Goal: Task Accomplishment & Management: Use online tool/utility

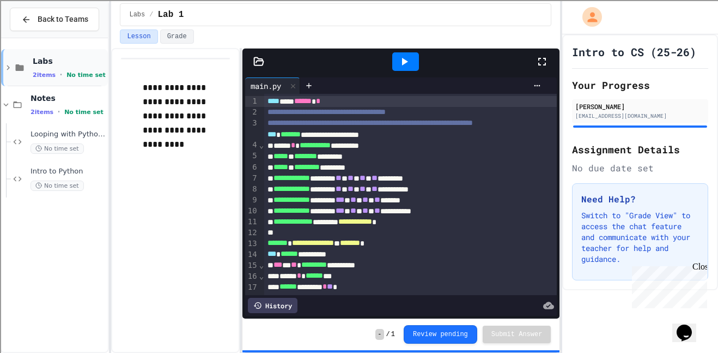
click at [5, 64] on icon at bounding box center [8, 68] width 10 height 10
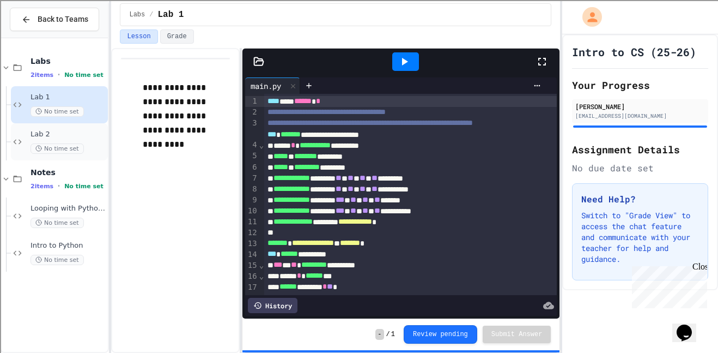
click at [63, 131] on span "Lab 2" at bounding box center [68, 134] width 75 height 9
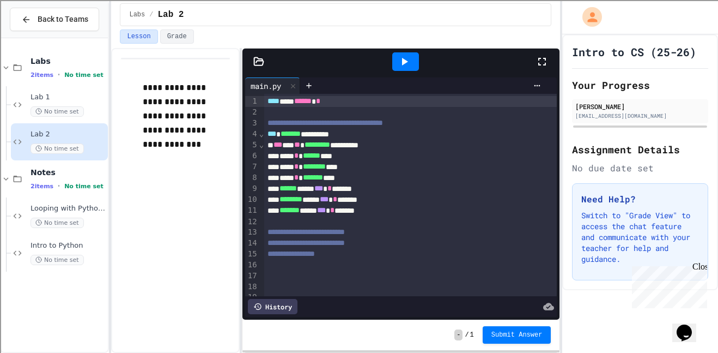
click at [257, 58] on icon at bounding box center [258, 61] width 9 height 8
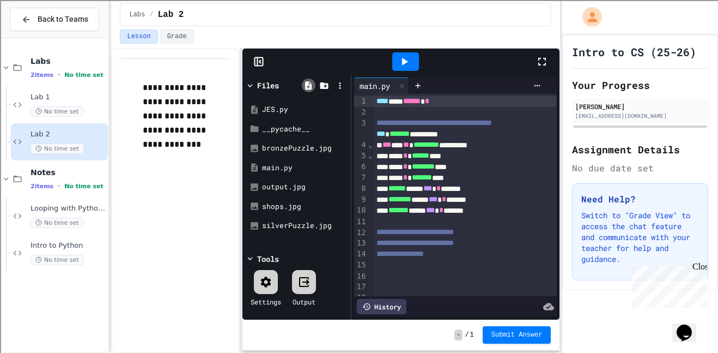
click at [308, 85] on icon at bounding box center [309, 86] width 10 height 10
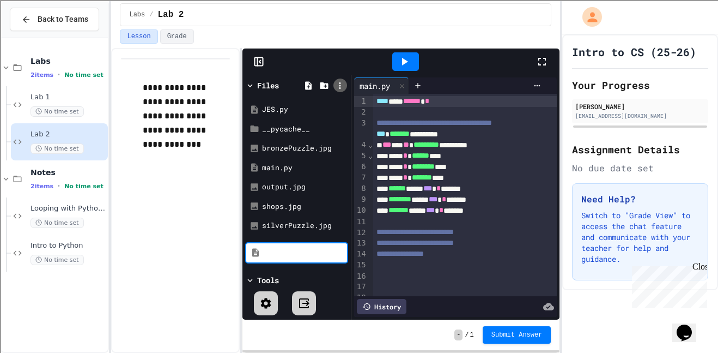
click at [343, 87] on icon at bounding box center [340, 86] width 10 height 10
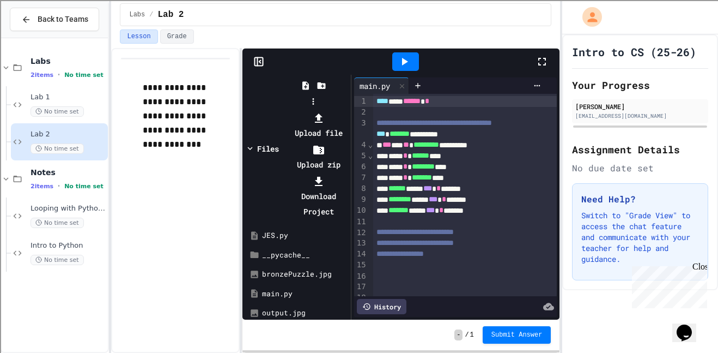
click at [348, 110] on li "Upload file" at bounding box center [319, 125] width 58 height 31
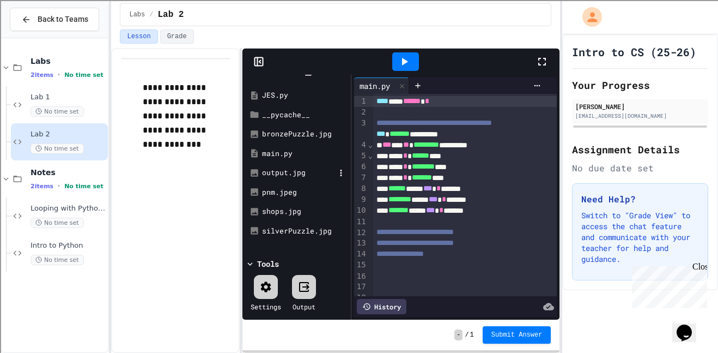
scroll to position [13, 0]
click at [316, 234] on div "silverPuzzle.jpg" at bounding box center [298, 232] width 73 height 11
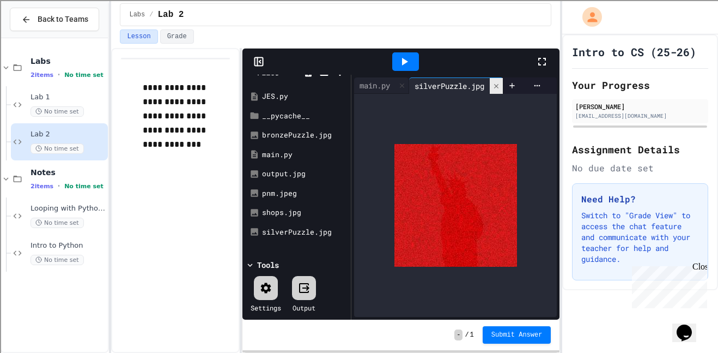
click at [497, 87] on icon at bounding box center [497, 86] width 8 height 8
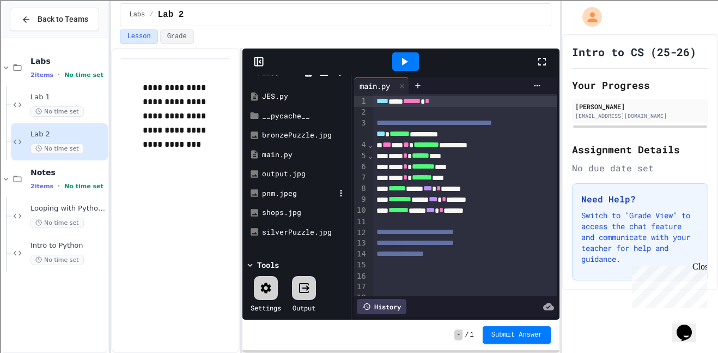
click at [285, 196] on div "pnm.jpeg" at bounding box center [298, 193] width 73 height 11
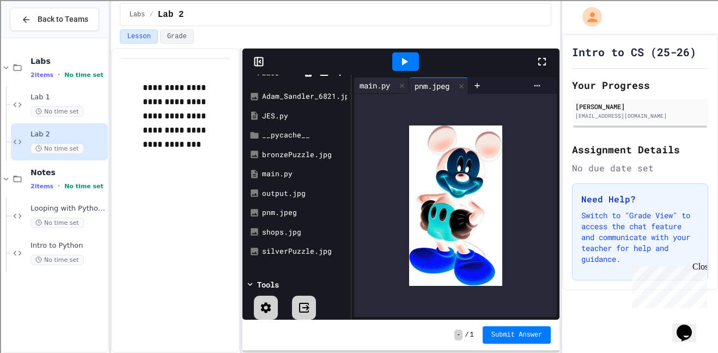
click at [378, 82] on div "main.py" at bounding box center [374, 85] width 41 height 11
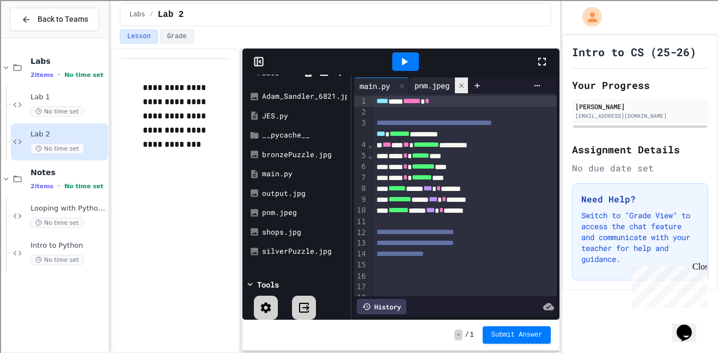
click at [458, 82] on div at bounding box center [461, 85] width 13 height 16
click at [404, 58] on icon at bounding box center [404, 61] width 13 height 13
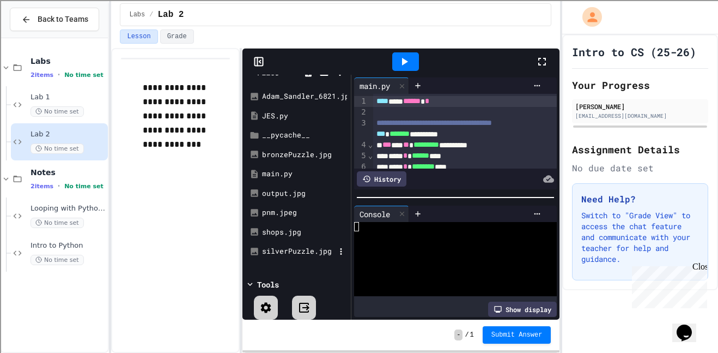
scroll to position [0, 0]
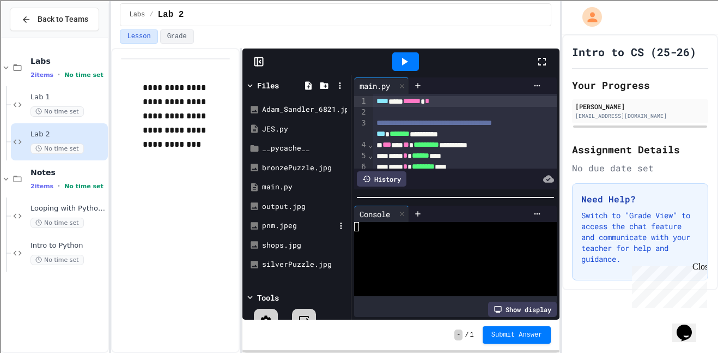
click at [291, 229] on div "pnm.jpeg" at bounding box center [298, 225] width 73 height 11
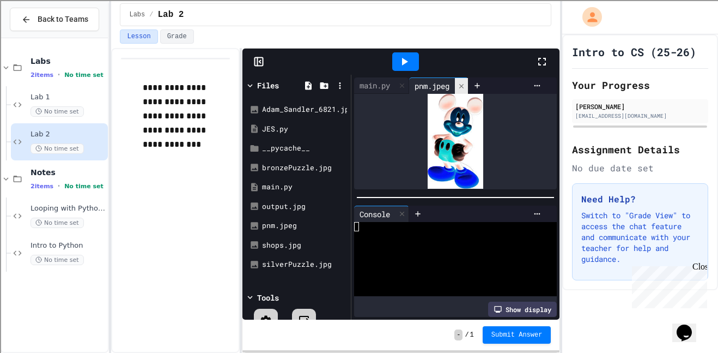
click at [464, 86] on icon at bounding box center [461, 85] width 4 height 4
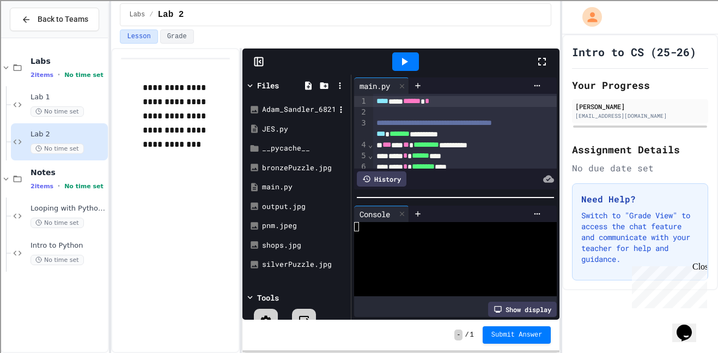
click at [320, 110] on div "Adam_Sandler_6821.jpg" at bounding box center [298, 109] width 73 height 11
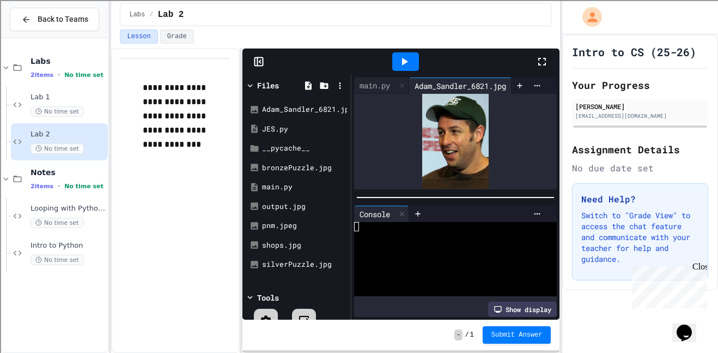
scroll to position [0, 20]
click at [502, 86] on icon at bounding box center [505, 86] width 8 height 8
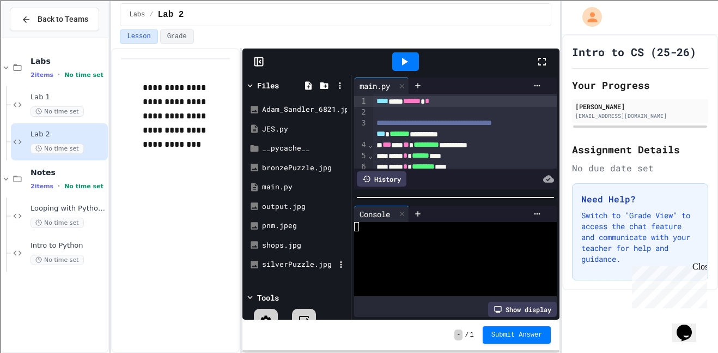
click at [320, 260] on div "silverPuzzle.jpg" at bounding box center [298, 264] width 73 height 11
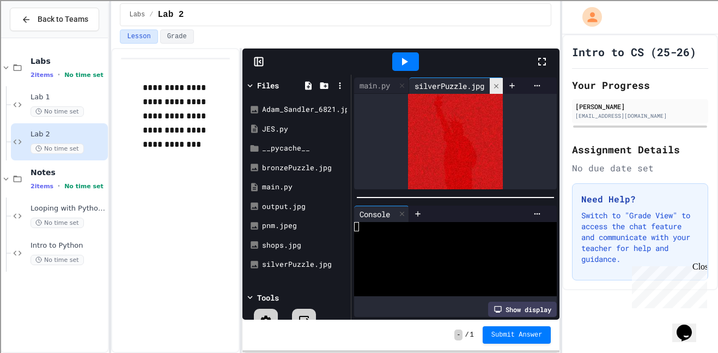
click at [498, 88] on icon at bounding box center [497, 86] width 8 height 8
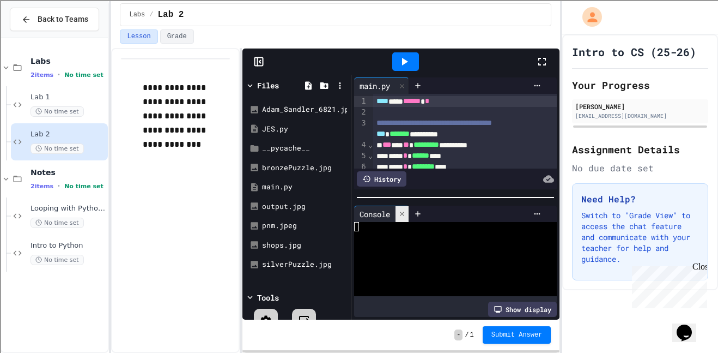
click at [405, 212] on icon at bounding box center [402, 214] width 8 height 8
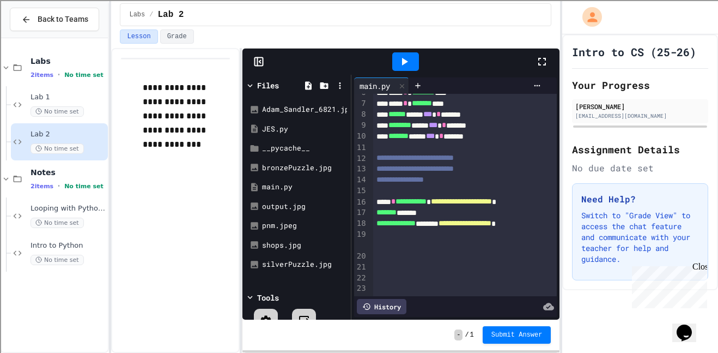
scroll to position [84, 0]
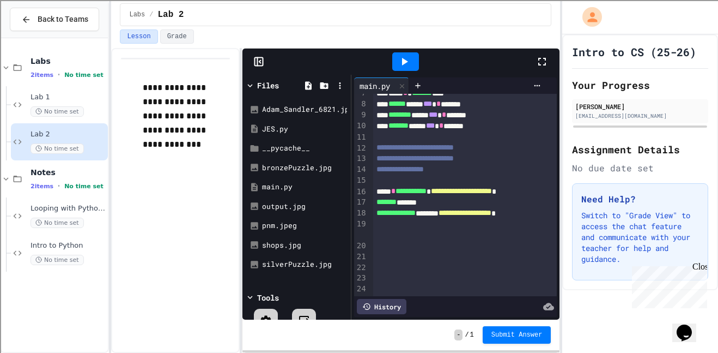
click at [406, 64] on icon at bounding box center [404, 61] width 13 height 13
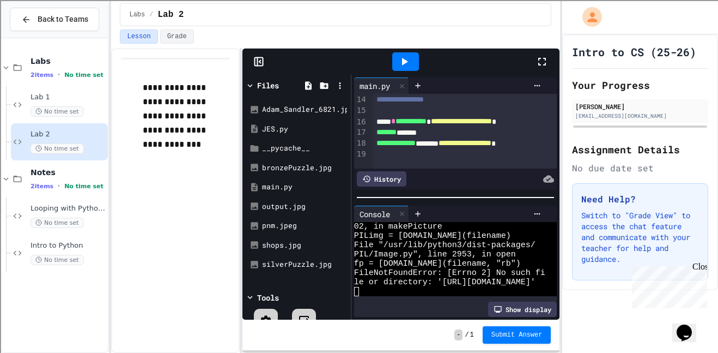
scroll to position [155, 0]
click at [492, 124] on span "**********" at bounding box center [461, 121] width 61 height 8
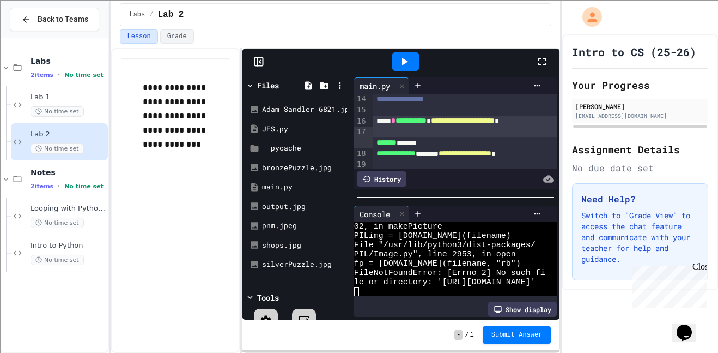
click at [518, 148] on div "******* *******" at bounding box center [465, 142] width 185 height 11
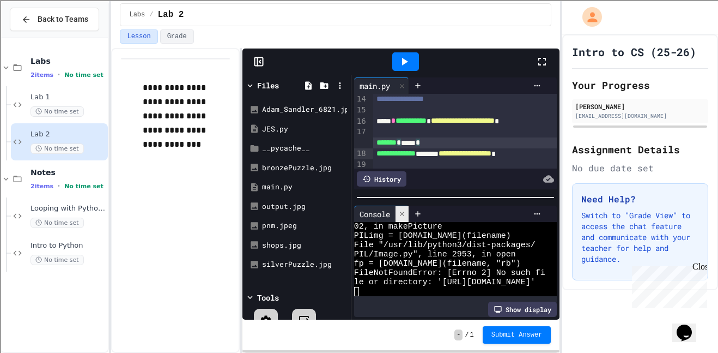
click at [404, 217] on div at bounding box center [402, 214] width 13 height 16
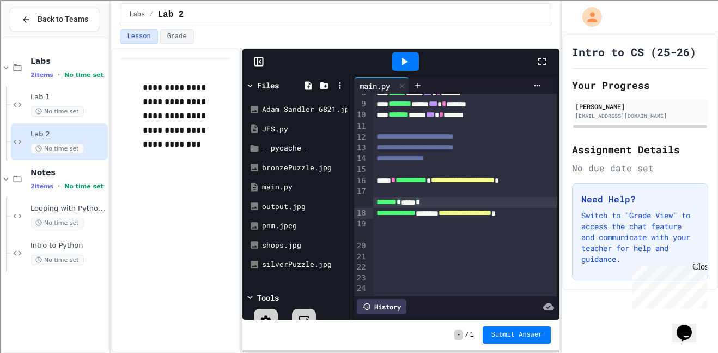
scroll to position [95, 0]
click at [398, 59] on icon at bounding box center [404, 61] width 13 height 13
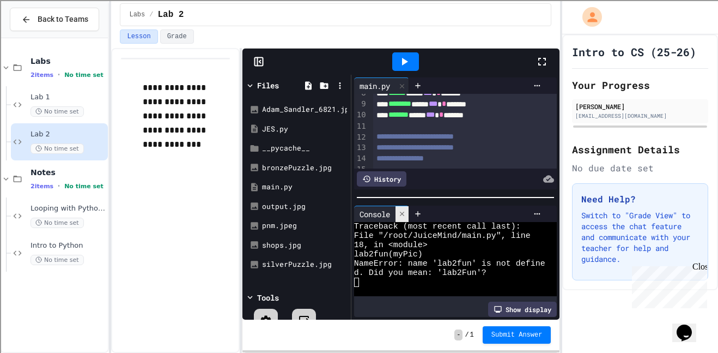
click at [404, 210] on icon at bounding box center [402, 214] width 8 height 8
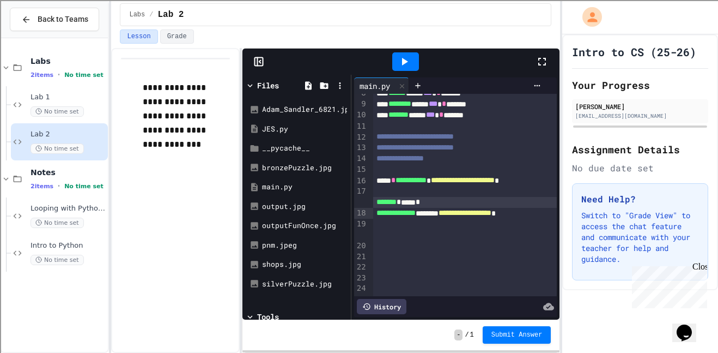
click at [403, 57] on icon at bounding box center [404, 61] width 13 height 13
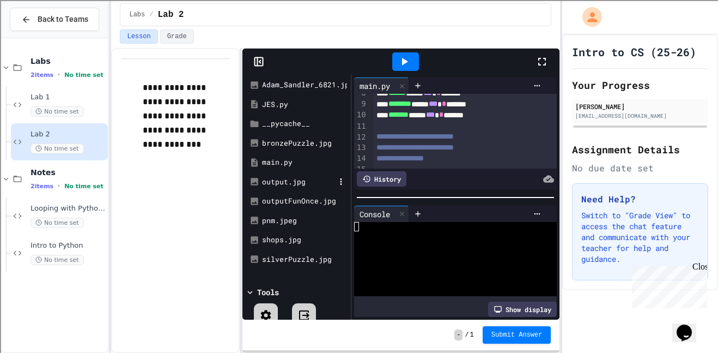
scroll to position [25, 0]
click at [332, 197] on div "outputFunOnce.jpg" at bounding box center [304, 200] width 85 height 11
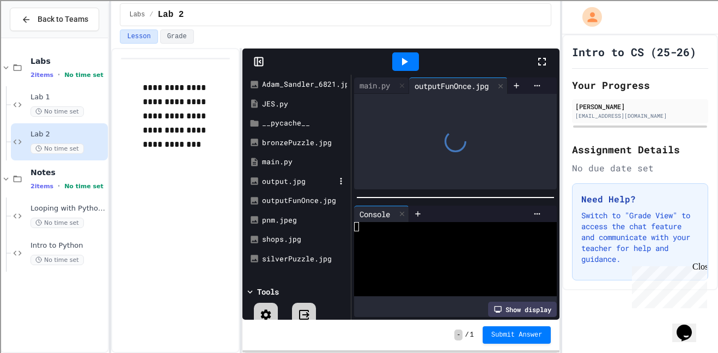
click at [332, 197] on div "outputFunOnce.jpg" at bounding box center [304, 200] width 85 height 11
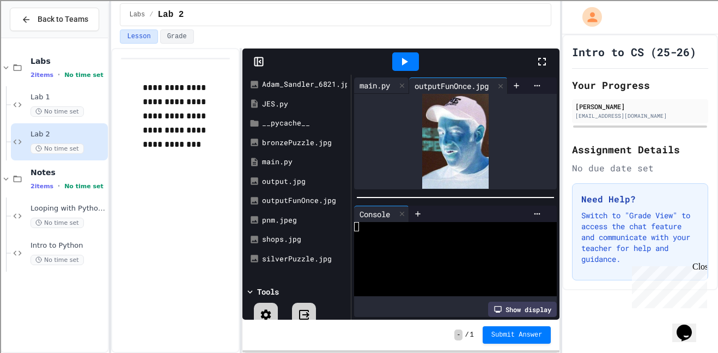
click at [377, 89] on div "main.py" at bounding box center [374, 85] width 41 height 11
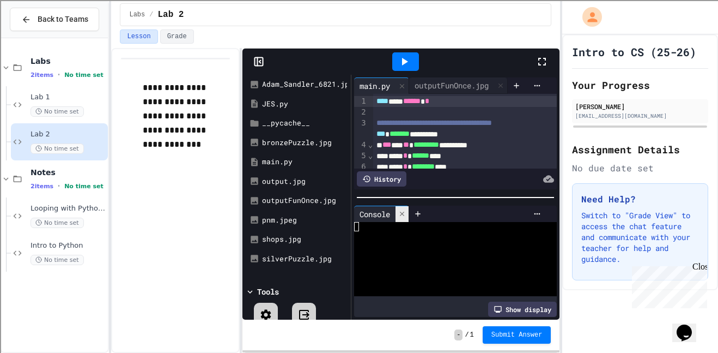
click at [406, 212] on icon at bounding box center [402, 214] width 8 height 8
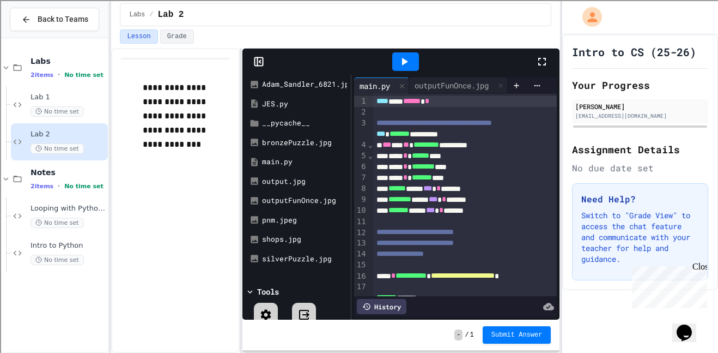
click at [402, 59] on icon at bounding box center [405, 62] width 6 height 8
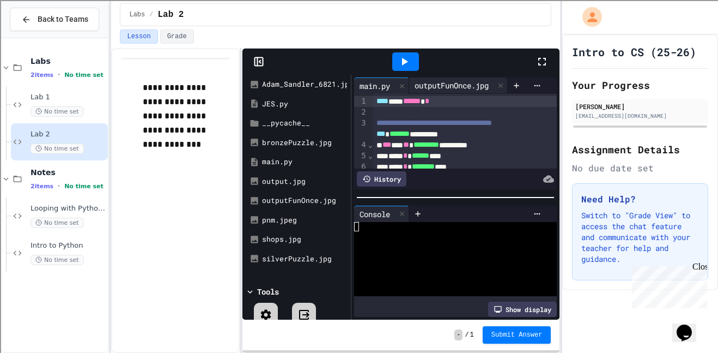
click at [460, 83] on div "outputFunOnce.jpg" at bounding box center [451, 85] width 85 height 11
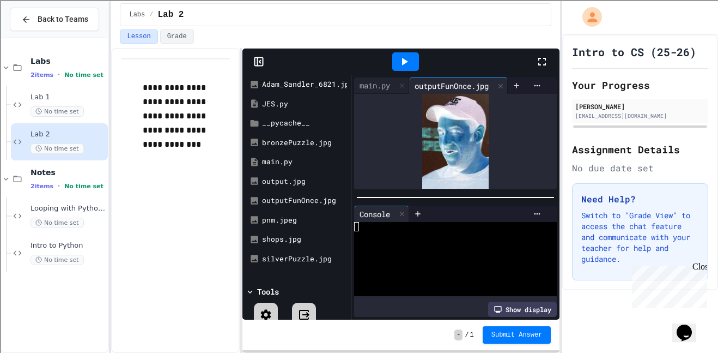
click at [412, 54] on div at bounding box center [405, 61] width 27 height 19
click at [385, 86] on div "main.py" at bounding box center [374, 85] width 41 height 11
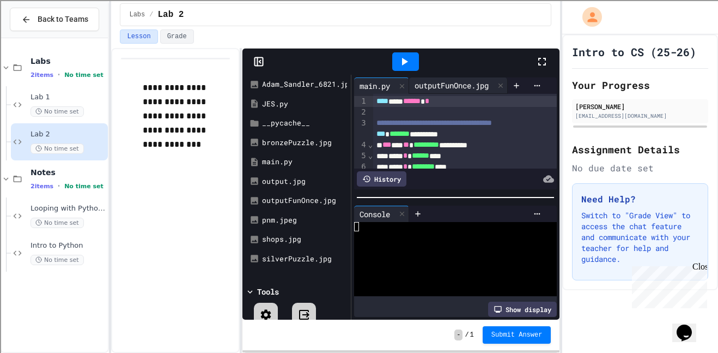
click at [447, 83] on div "outputFunOnce.jpg" at bounding box center [451, 85] width 85 height 11
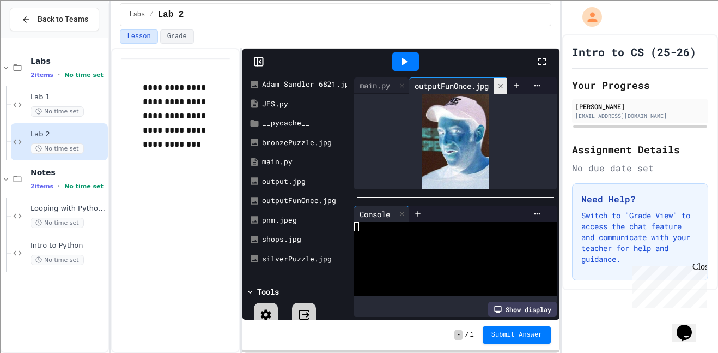
click at [501, 84] on icon at bounding box center [501, 86] width 8 height 8
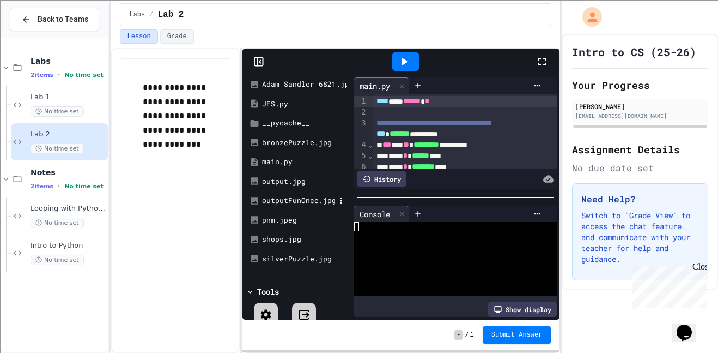
click at [311, 199] on div "outputFunOnce.jpg" at bounding box center [298, 200] width 73 height 11
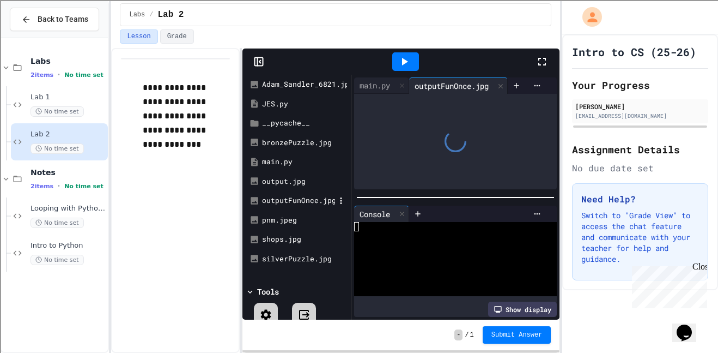
click at [311, 199] on div "outputFunOnce.jpg" at bounding box center [298, 200] width 73 height 11
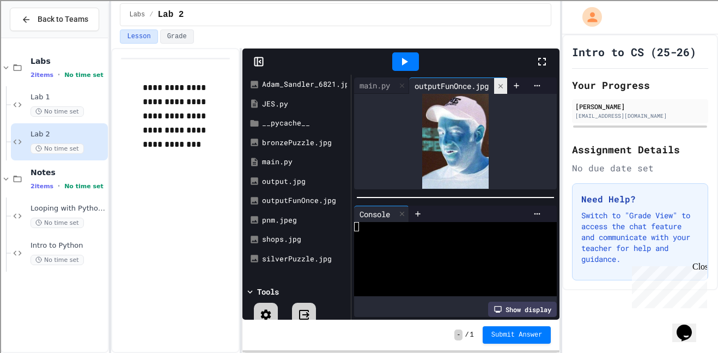
click at [501, 86] on div at bounding box center [500, 86] width 13 height 16
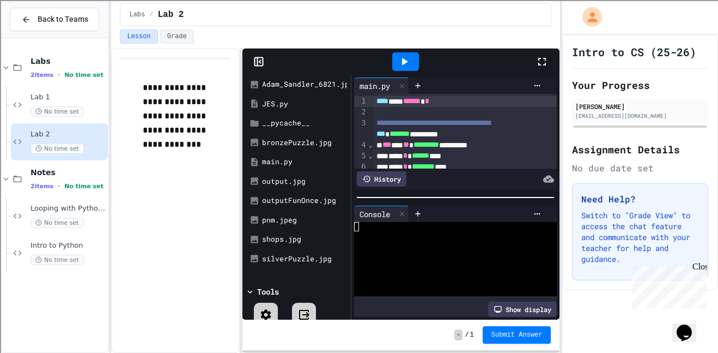
click at [410, 63] on icon at bounding box center [404, 61] width 13 height 13
click at [309, 198] on div "outputFunOnce.jpg" at bounding box center [298, 200] width 73 height 11
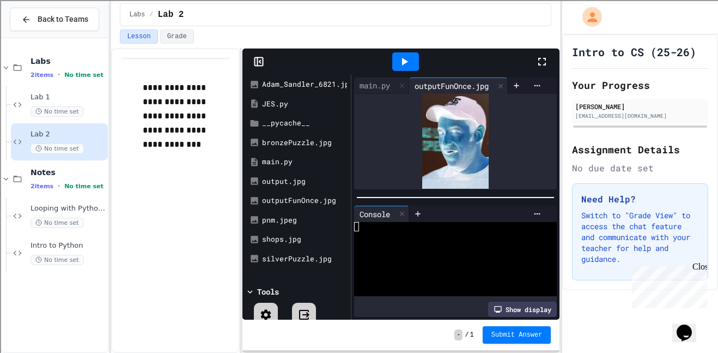
scroll to position [0, 2]
click at [295, 82] on div "Adam_Sandler_6821.jpg" at bounding box center [298, 84] width 73 height 11
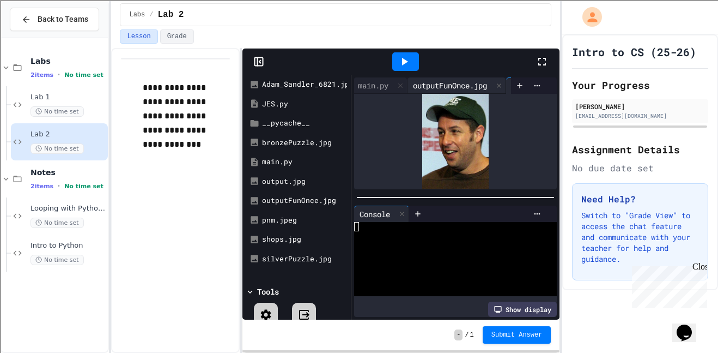
scroll to position [0, 122]
click at [507, 84] on icon at bounding box center [505, 86] width 8 height 8
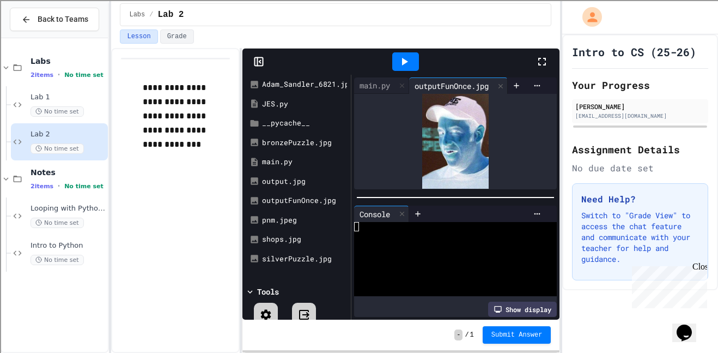
click at [505, 84] on icon at bounding box center [501, 86] width 8 height 8
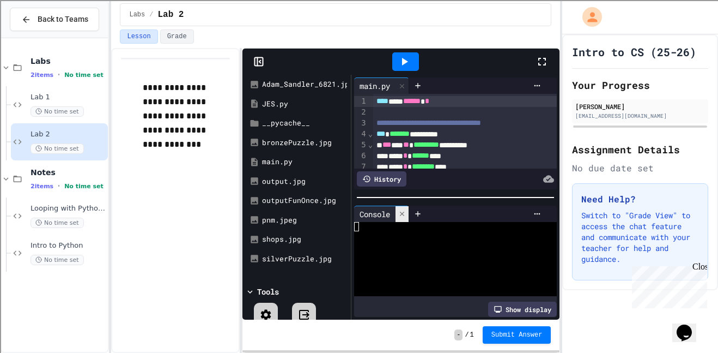
click at [403, 215] on icon at bounding box center [402, 214] width 8 height 8
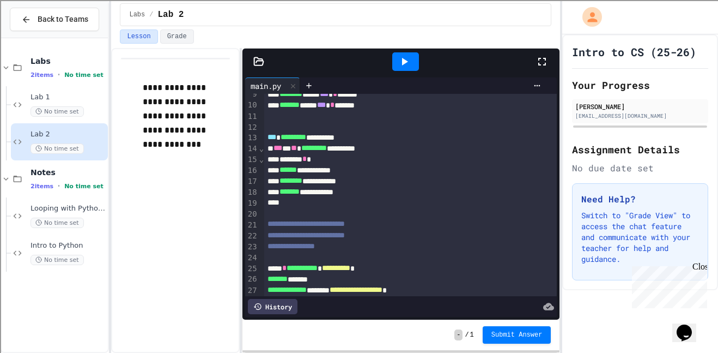
scroll to position [108, 0]
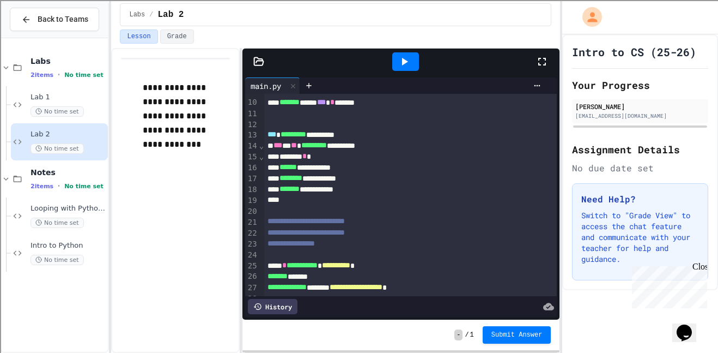
click at [449, 271] on div "**********" at bounding box center [411, 265] width 294 height 11
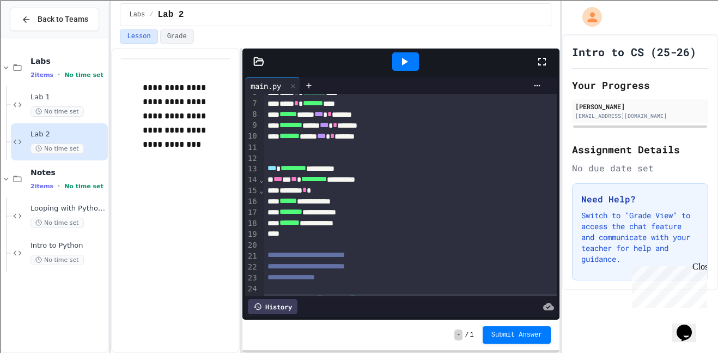
scroll to position [77, 0]
